Goal: Task Accomplishment & Management: Manage account settings

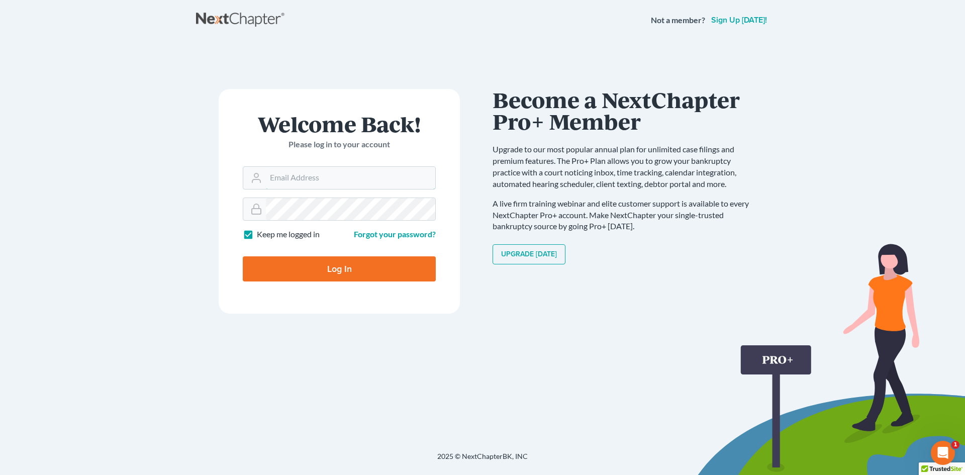
type input "[EMAIL_ADDRESS][DOMAIN_NAME]"
click at [346, 269] on input "Log In" at bounding box center [339, 268] width 193 height 25
type input "Thinking..."
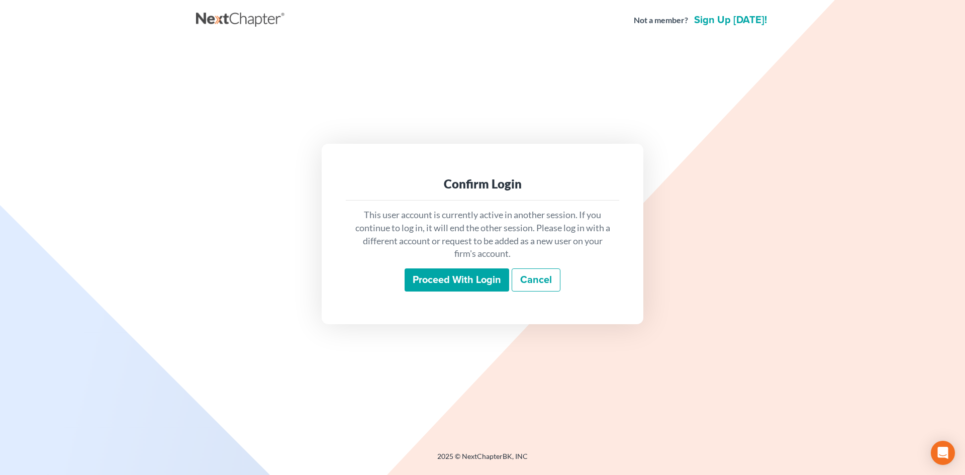
click at [473, 281] on input "Proceed with login" at bounding box center [456, 279] width 105 height 23
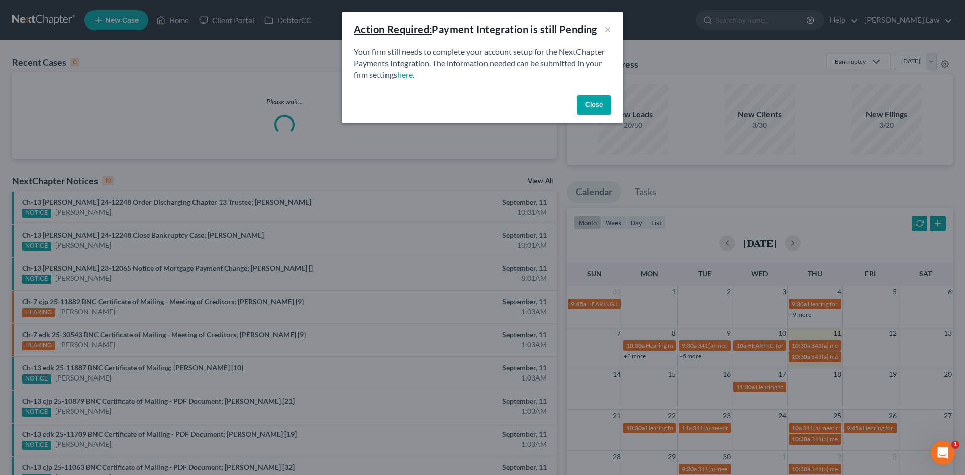
click at [585, 108] on button "Close" at bounding box center [594, 105] width 34 height 20
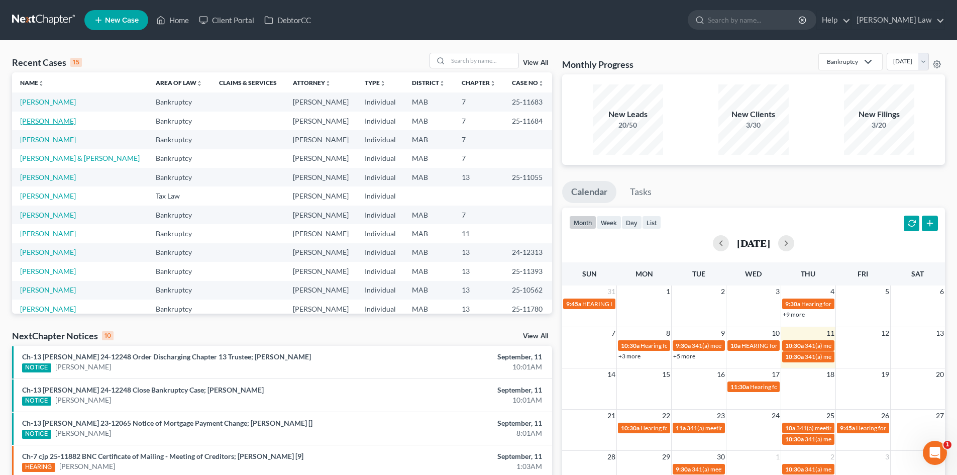
click at [40, 121] on link "[PERSON_NAME]" at bounding box center [48, 121] width 56 height 9
select select "6"
select select "3"
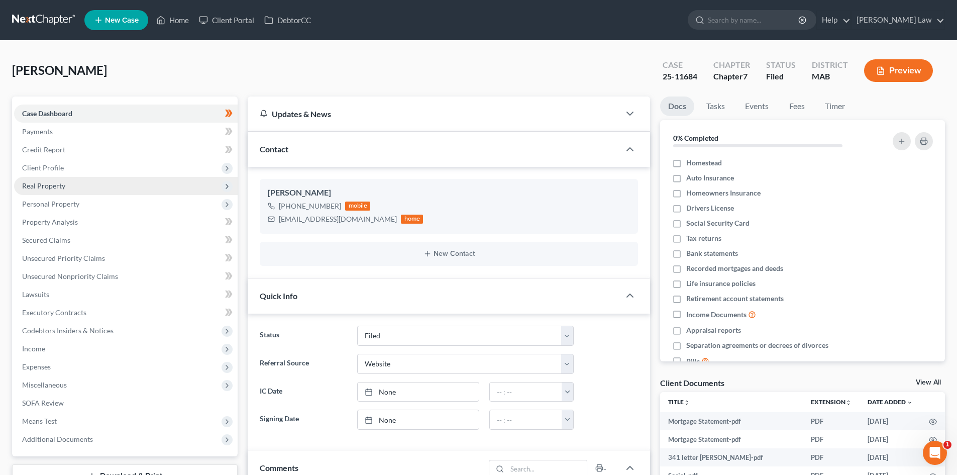
scroll to position [67, 0]
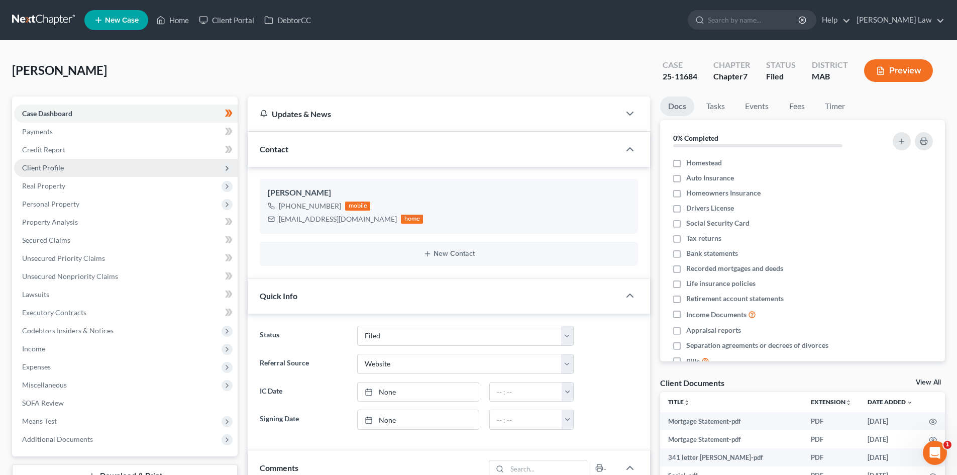
click at [46, 167] on span "Client Profile" at bounding box center [43, 167] width 42 height 9
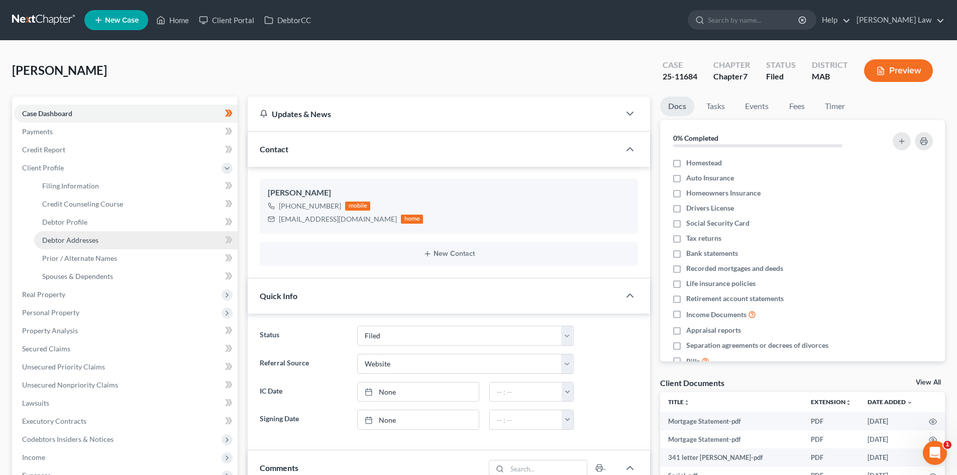
click at [86, 236] on span "Debtor Addresses" at bounding box center [70, 240] width 56 height 9
